Goal: Find contact information: Find contact information

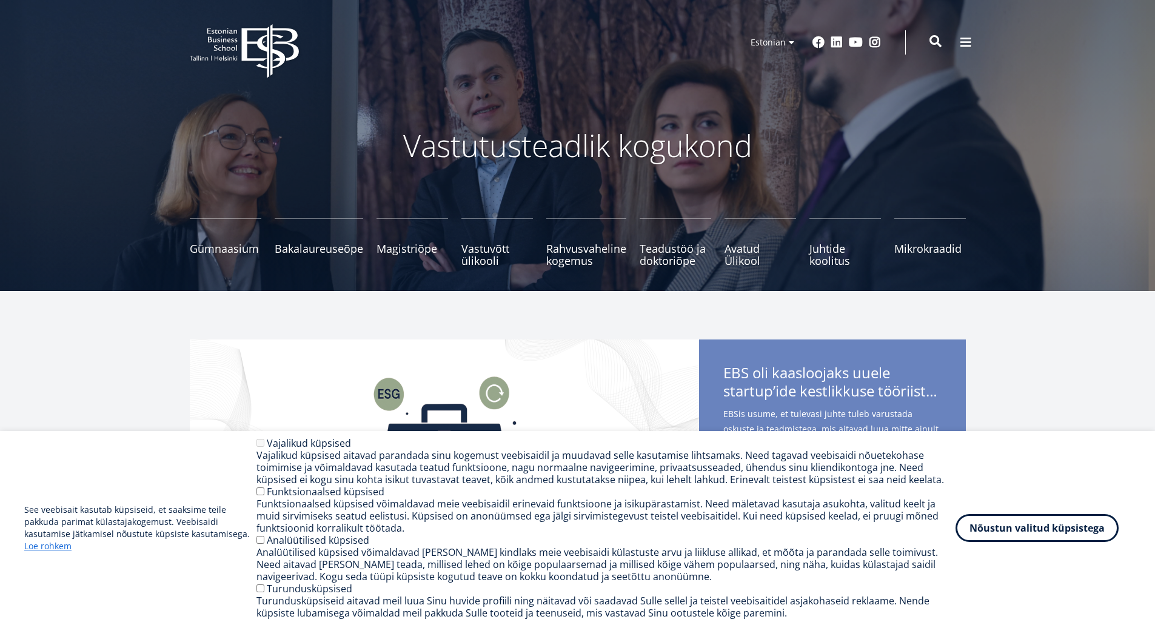
click at [936, 44] on span at bounding box center [935, 41] width 12 height 12
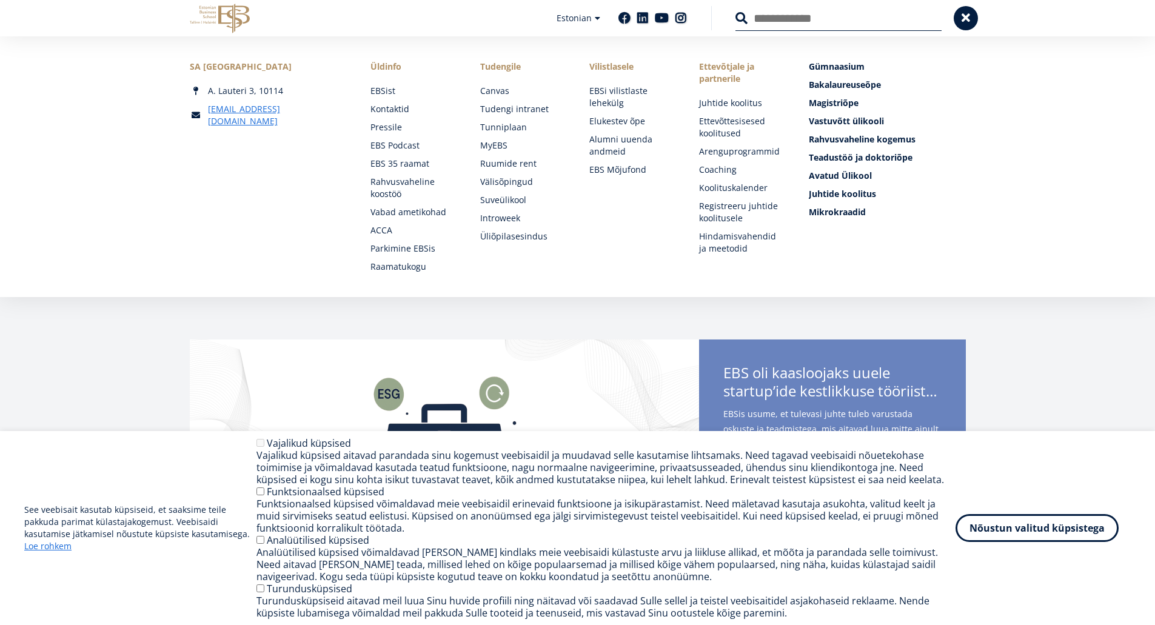
click at [822, 21] on input "Otsing" at bounding box center [838, 17] width 206 height 25
type input "******"
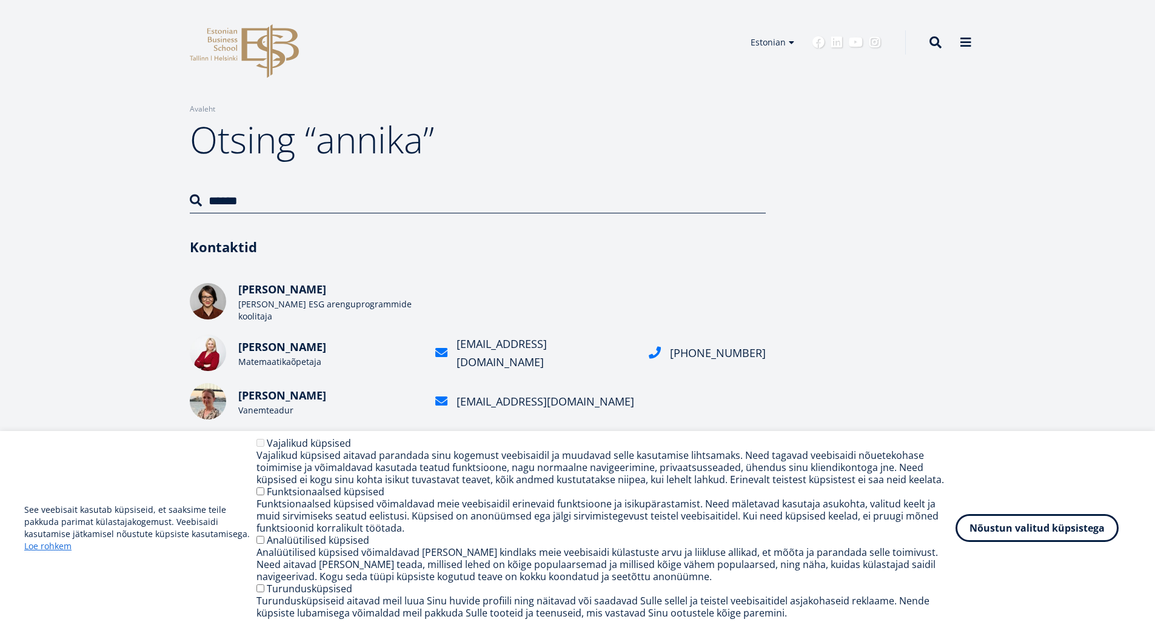
scroll to position [121, 0]
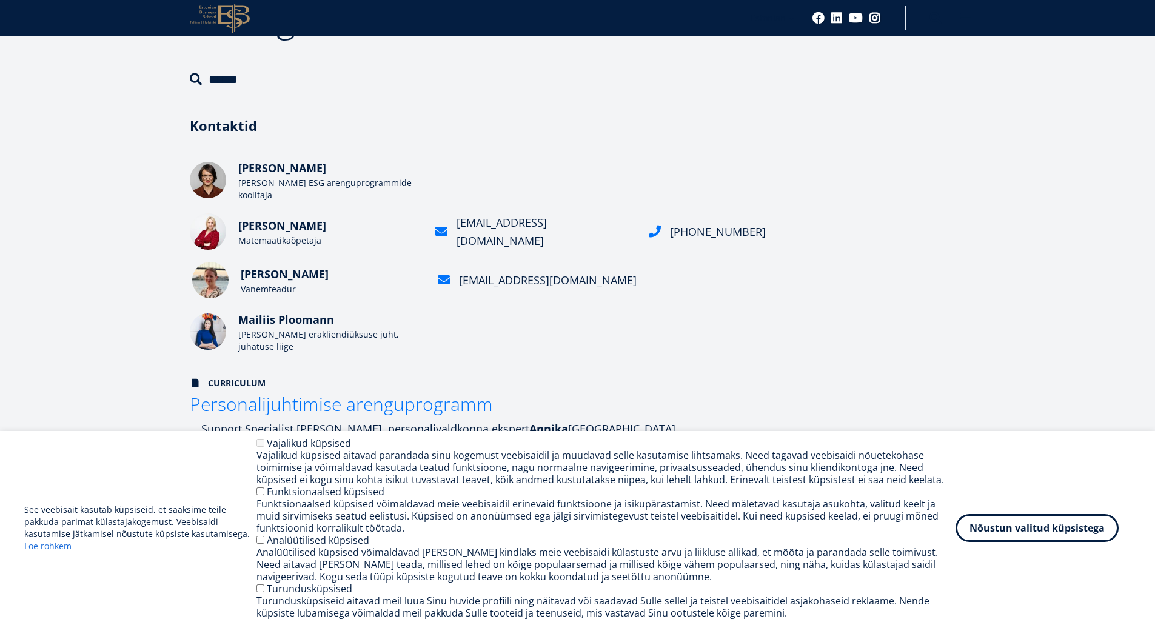
click at [296, 279] on h2 "[PERSON_NAME]" at bounding box center [332, 274] width 182 height 18
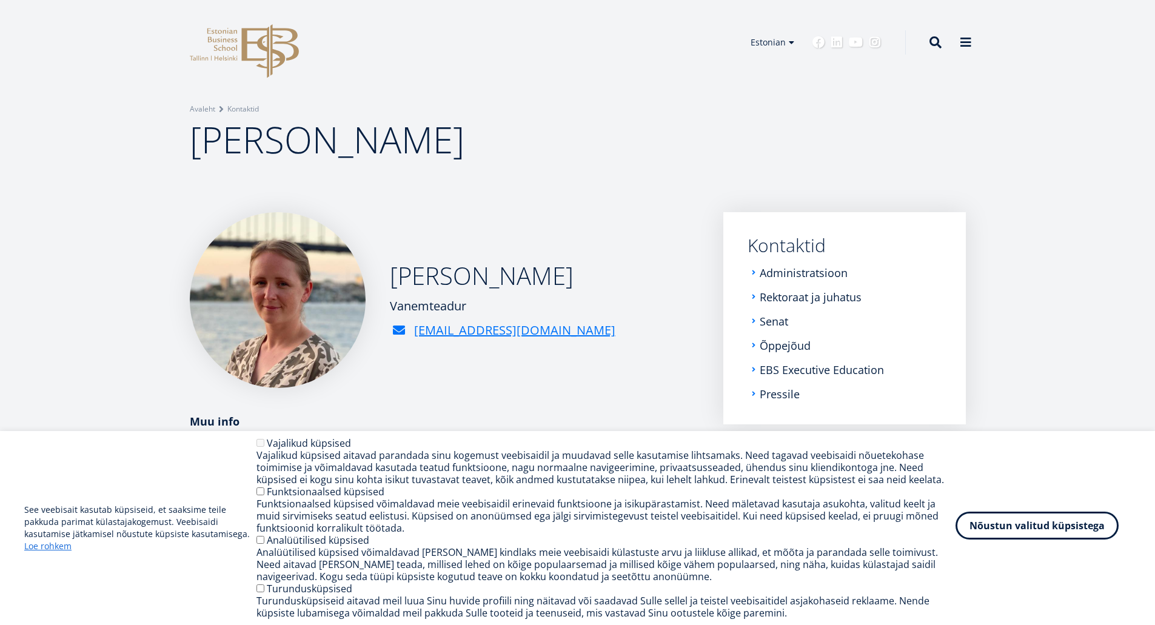
click at [998, 538] on button "Nõustun valitud küpsistega" at bounding box center [1036, 526] width 163 height 28
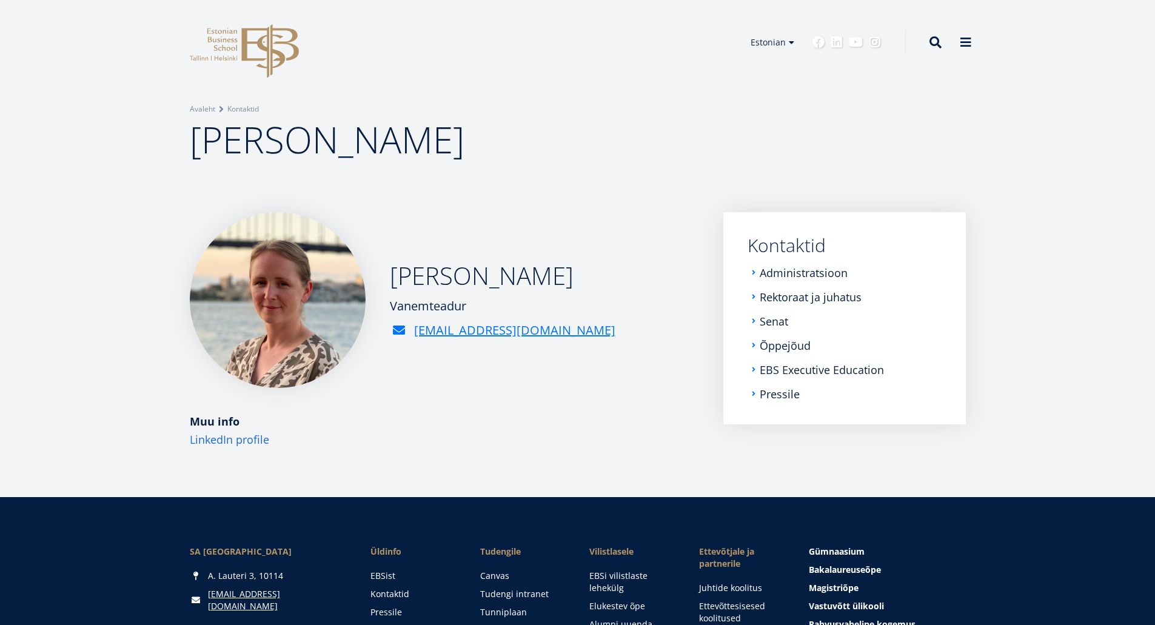
click at [247, 438] on link "LinkedIn profile" at bounding box center [229, 439] width 79 height 18
